Goal: Task Accomplishment & Management: Use online tool/utility

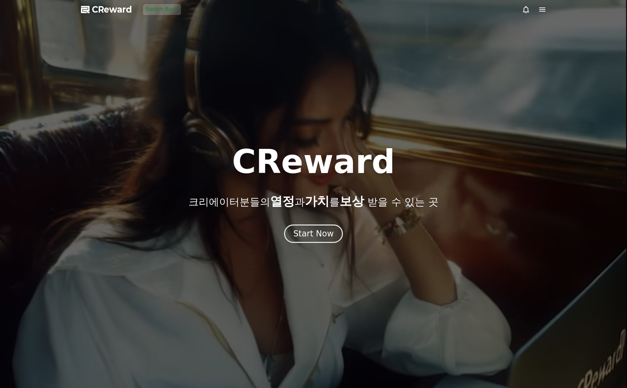
click at [307, 223] on div "CReward 크리에이터분들의 열정 과 가치 를 보상 받을 수 있는 곳 Start Now" at bounding box center [313, 193] width 627 height 97
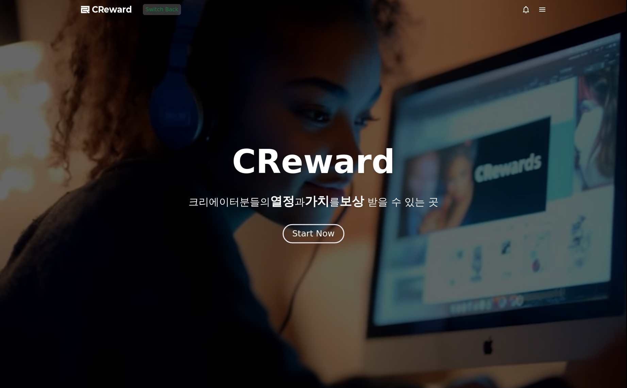
click at [309, 230] on div "Start Now" at bounding box center [313, 234] width 42 height 12
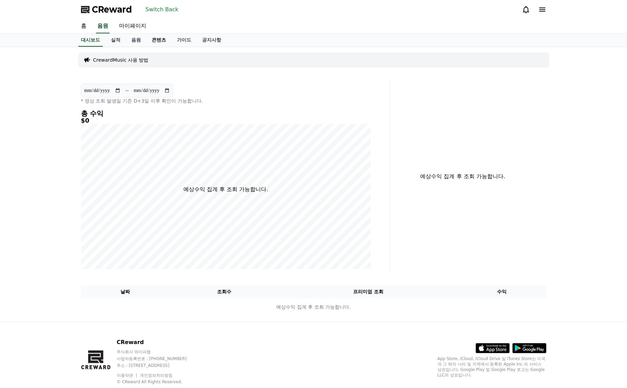
click at [160, 41] on link "콘텐츠" at bounding box center [158, 40] width 25 height 13
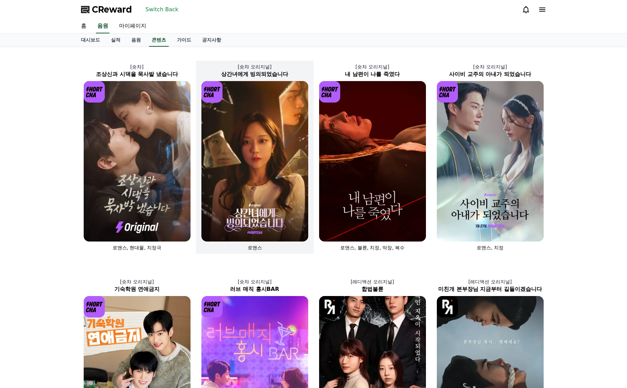
click at [225, 171] on img at bounding box center [255, 161] width 107 height 160
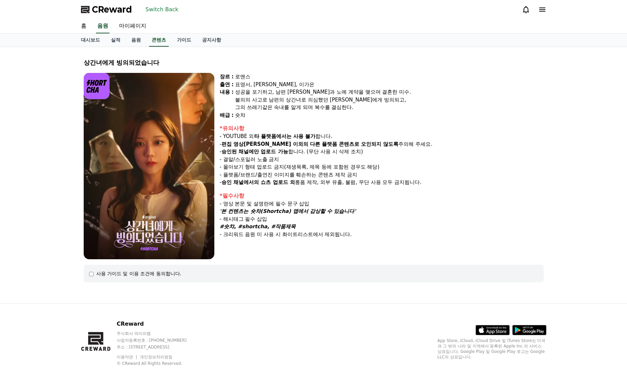
select select
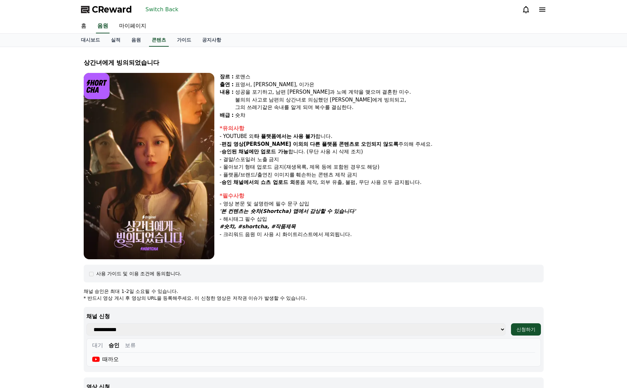
click at [165, 9] on button "Switch Back" at bounding box center [162, 9] width 38 height 11
click at [162, 10] on button "Switch Back" at bounding box center [162, 9] width 38 height 11
